Goal: Find specific page/section: Find specific page/section

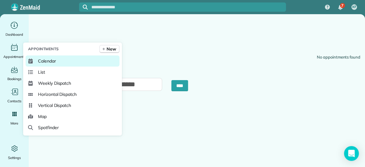
click at [44, 64] on link "Calendar" at bounding box center [73, 61] width 94 height 11
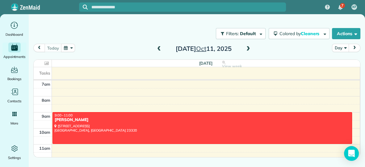
click at [162, 47] on span at bounding box center [159, 49] width 7 height 6
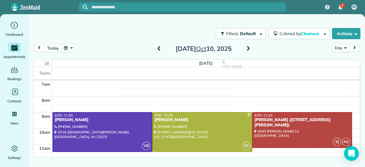
click at [162, 47] on span at bounding box center [159, 49] width 7 height 6
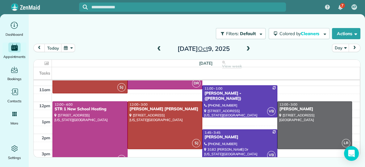
scroll to position [61, 0]
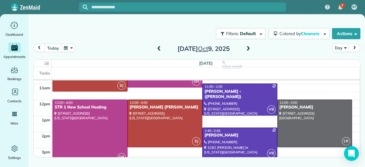
click at [249, 48] on span at bounding box center [248, 49] width 7 height 6
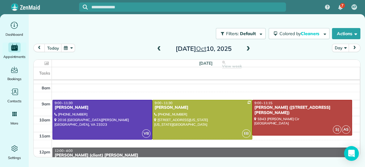
scroll to position [11, 0]
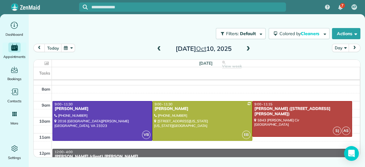
click at [161, 49] on span at bounding box center [159, 49] width 7 height 6
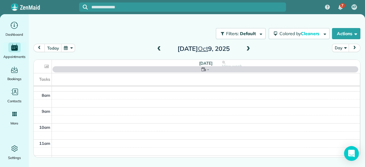
click at [161, 49] on span at bounding box center [159, 49] width 7 height 6
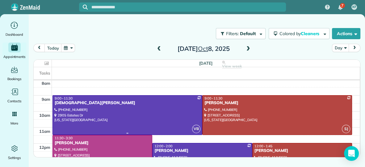
scroll to position [0, 0]
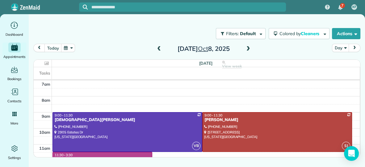
click at [160, 47] on span at bounding box center [159, 49] width 7 height 6
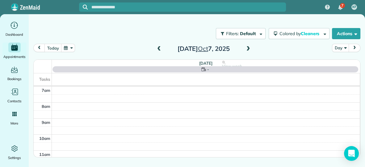
click at [160, 47] on span at bounding box center [159, 49] width 7 height 6
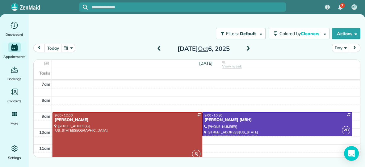
click at [160, 47] on span at bounding box center [159, 49] width 7 height 6
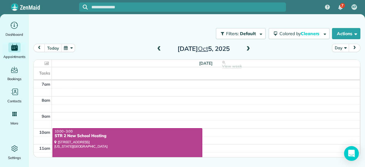
click at [249, 48] on span at bounding box center [248, 49] width 7 height 6
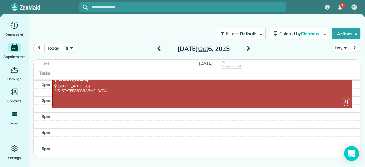
scroll to position [98, 0]
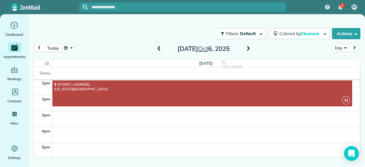
click at [250, 47] on span at bounding box center [248, 49] width 7 height 6
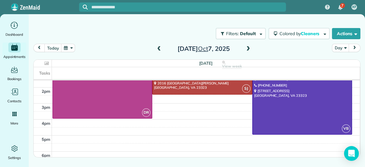
scroll to position [107, 0]
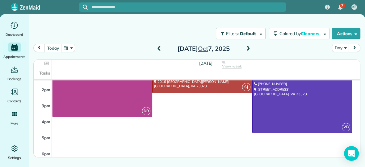
click at [249, 47] on span at bounding box center [248, 49] width 7 height 6
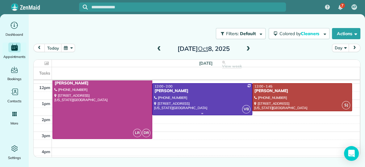
scroll to position [78, 0]
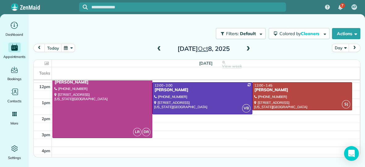
click at [248, 48] on span at bounding box center [248, 49] width 7 height 6
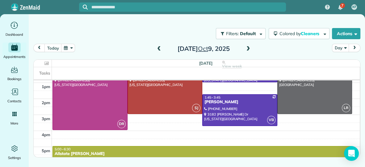
scroll to position [111, 0]
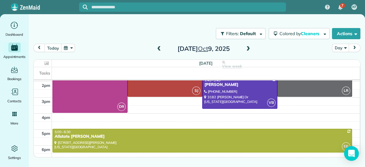
click at [247, 50] on span at bounding box center [248, 49] width 7 height 6
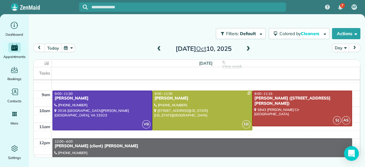
scroll to position [0, 0]
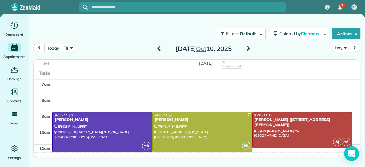
click at [159, 49] on span at bounding box center [159, 49] width 7 height 6
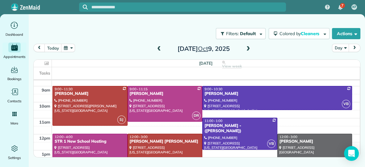
scroll to position [14, 0]
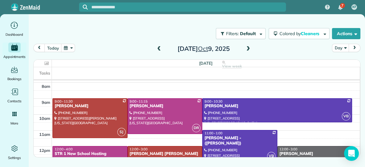
click at [158, 49] on span at bounding box center [159, 49] width 7 height 6
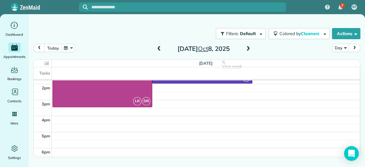
scroll to position [111, 0]
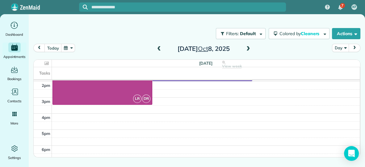
click at [158, 48] on span at bounding box center [159, 49] width 7 height 6
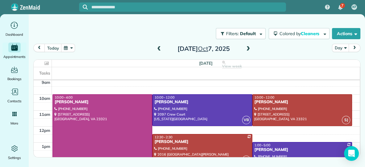
scroll to position [23, 0]
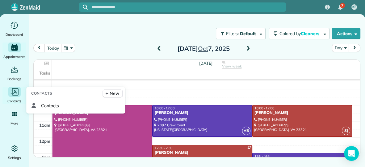
click at [13, 93] on icon "Main" at bounding box center [14, 91] width 9 height 9
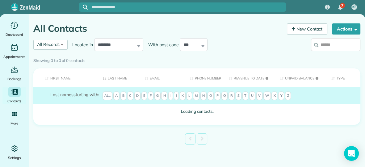
click at [328, 46] on input "search" at bounding box center [335, 44] width 49 height 13
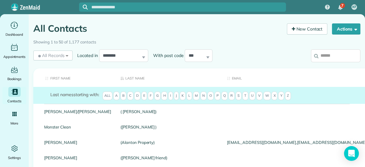
click at [329, 44] on div "Showing 1 to 50 of 1,177 contacts" at bounding box center [196, 41] width 327 height 9
click at [324, 56] on input "search" at bounding box center [335, 55] width 49 height 13
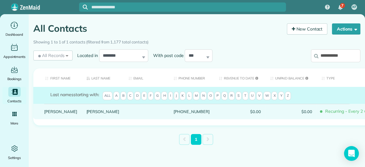
type input "**********"
click at [86, 114] on link "Wilson" at bounding box center [102, 112] width 33 height 4
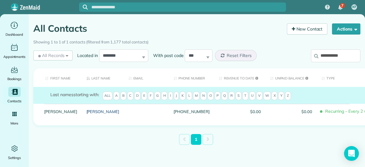
click at [86, 114] on link "Wilson" at bounding box center [102, 112] width 33 height 4
